Goal: Find specific page/section: Find specific page/section

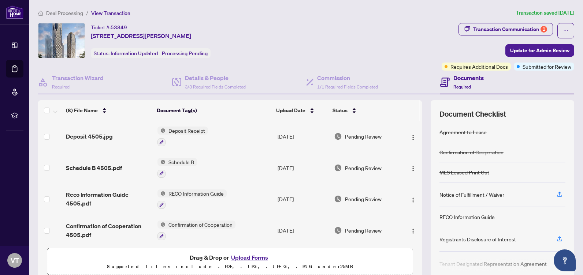
drag, startPoint x: 417, startPoint y: 149, endPoint x: 418, endPoint y: 188, distance: 39.6
click at [418, 188] on div "(8) File Name Document Tag(s) Upload Date Status Deposit 4505.jpg Deposit Recei…" at bounding box center [306, 189] width 536 height 179
